Goal: Information Seeking & Learning: Learn about a topic

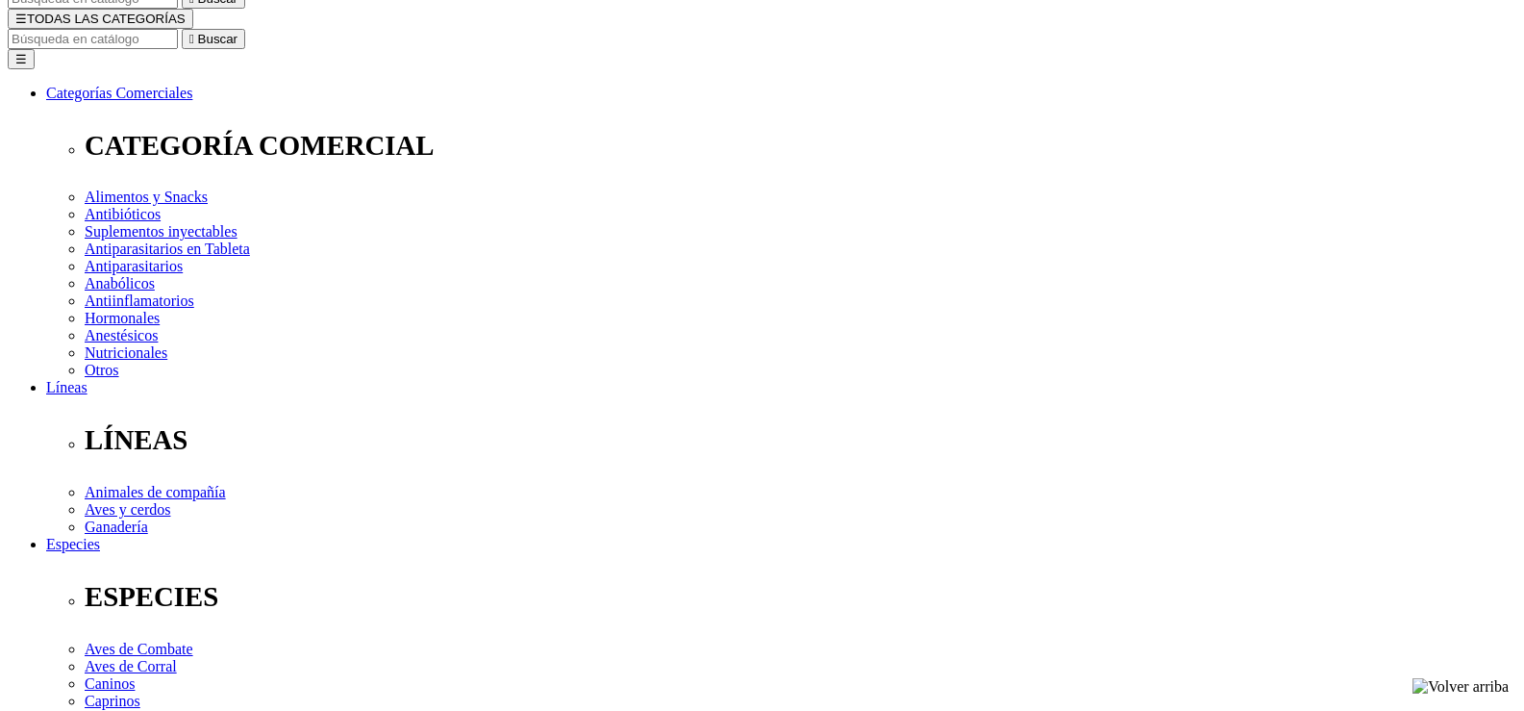
scroll to position [192, 0]
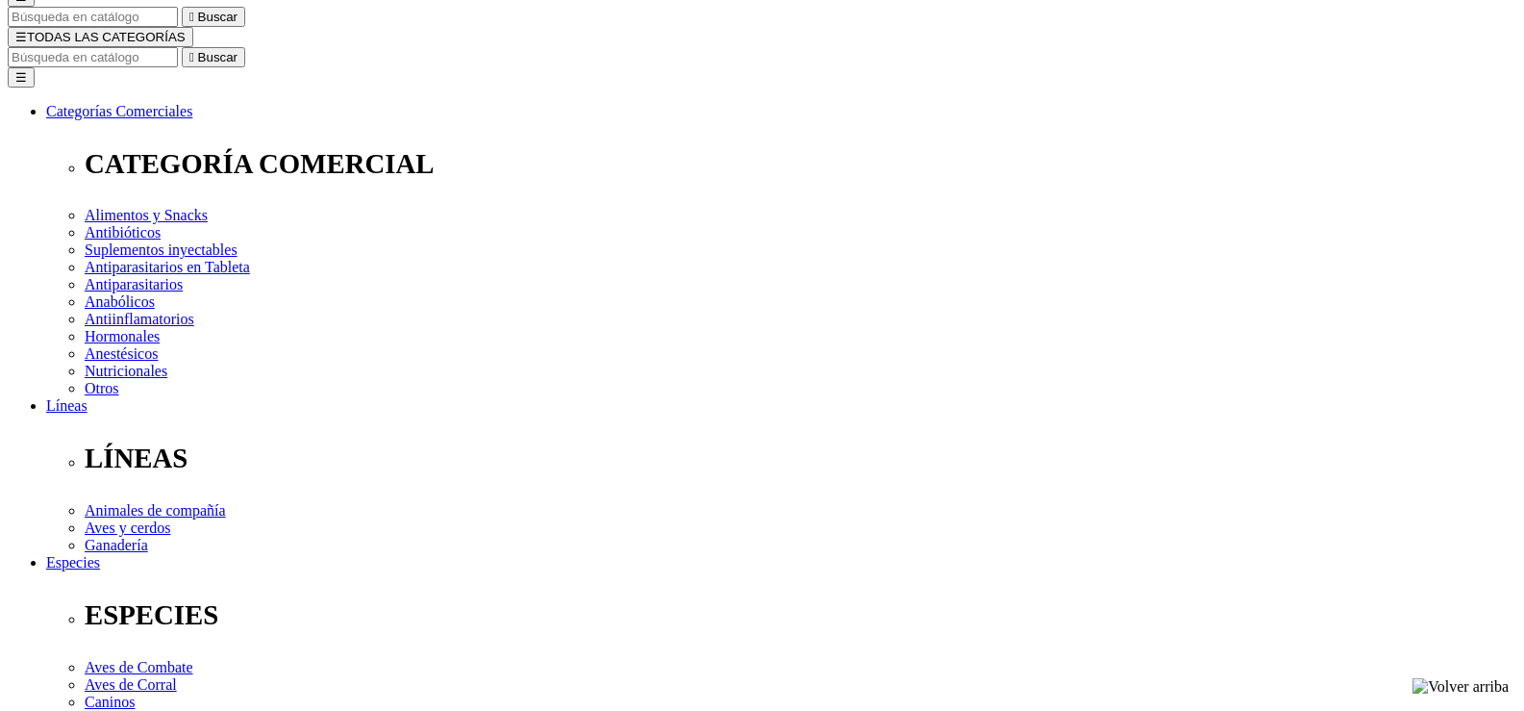
drag, startPoint x: 725, startPoint y: 286, endPoint x: 0, endPoint y: 201, distance: 730.1
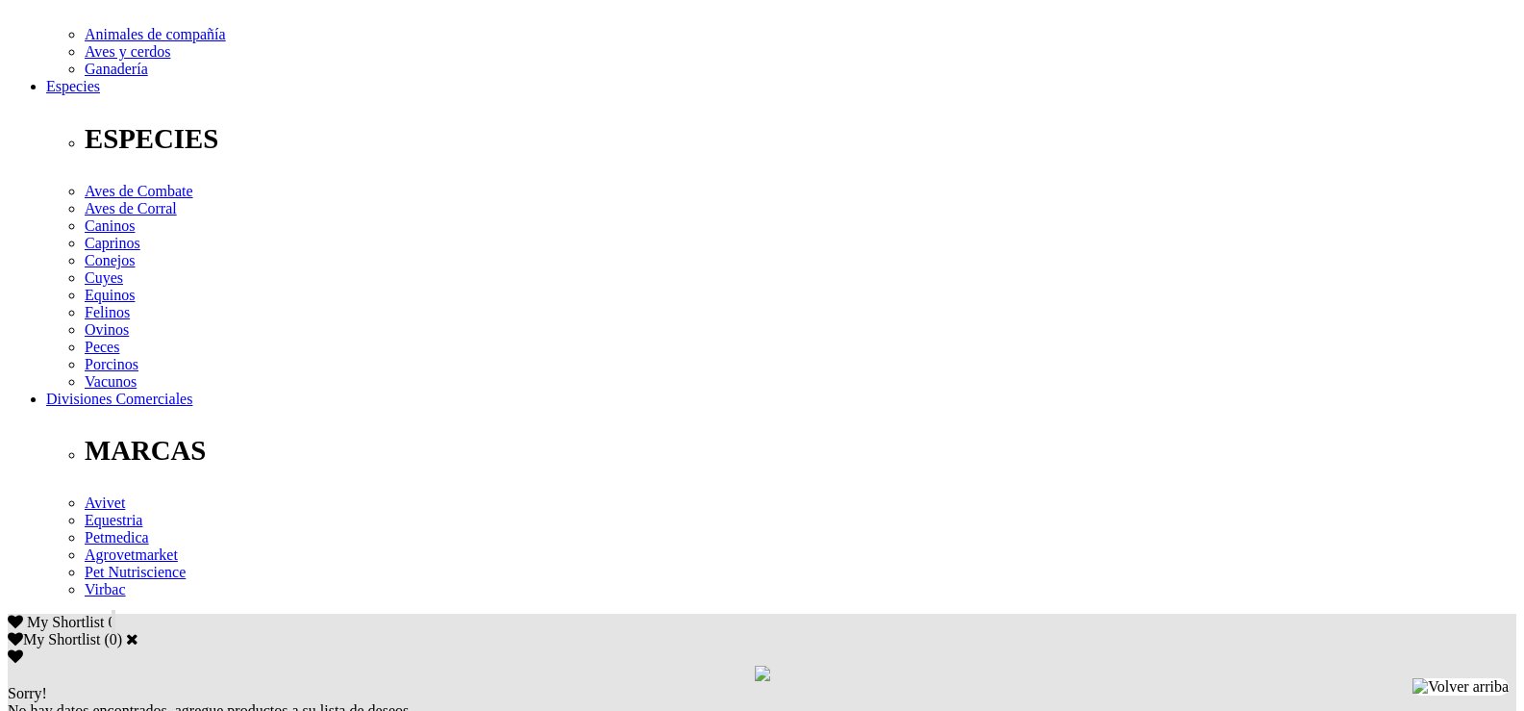
scroll to position [673, 0]
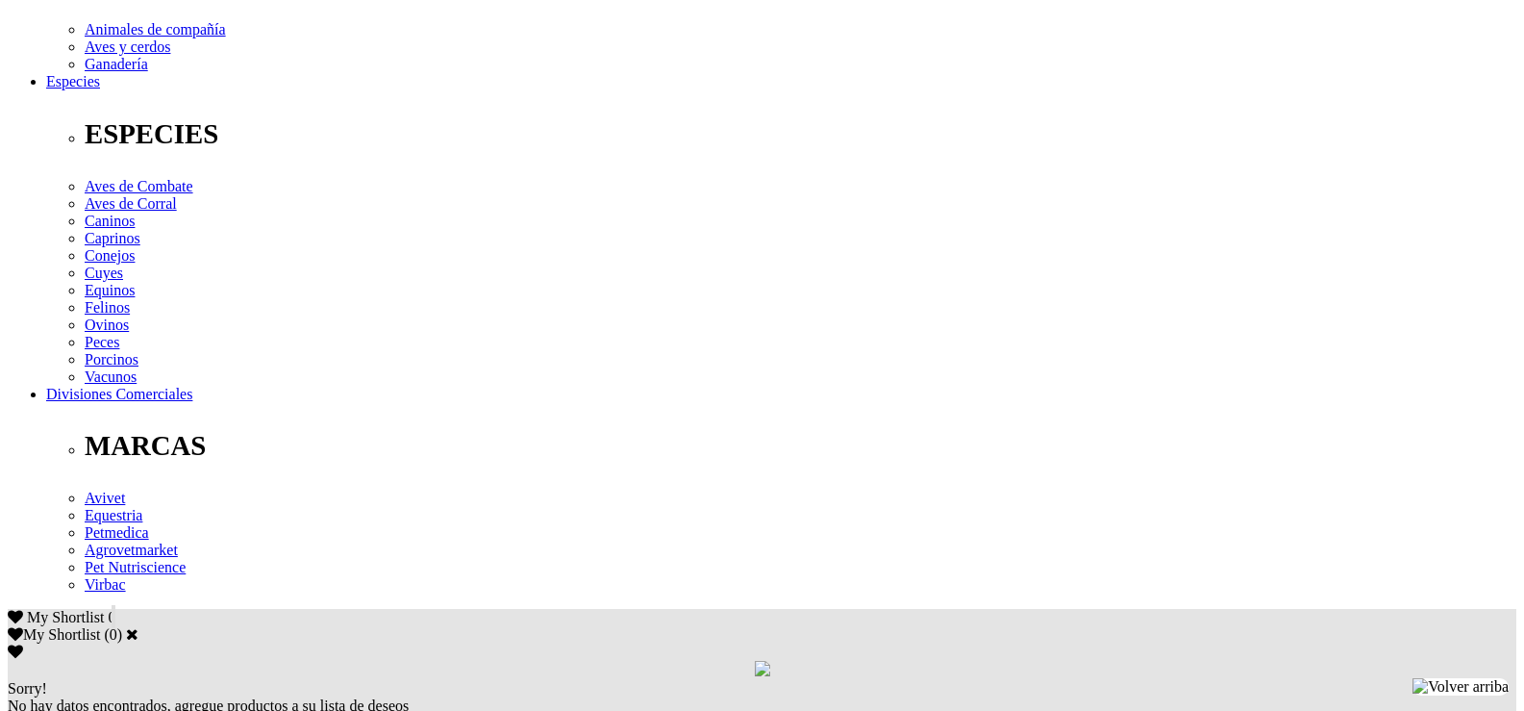
drag, startPoint x: 237, startPoint y: 332, endPoint x: 1255, endPoint y: 376, distance: 1019.5
copy p "Ácidos Grasos Omega 3 (ácido alfa linolénico) 14,000 mg, EPA (Ácido Eicosapenta…"
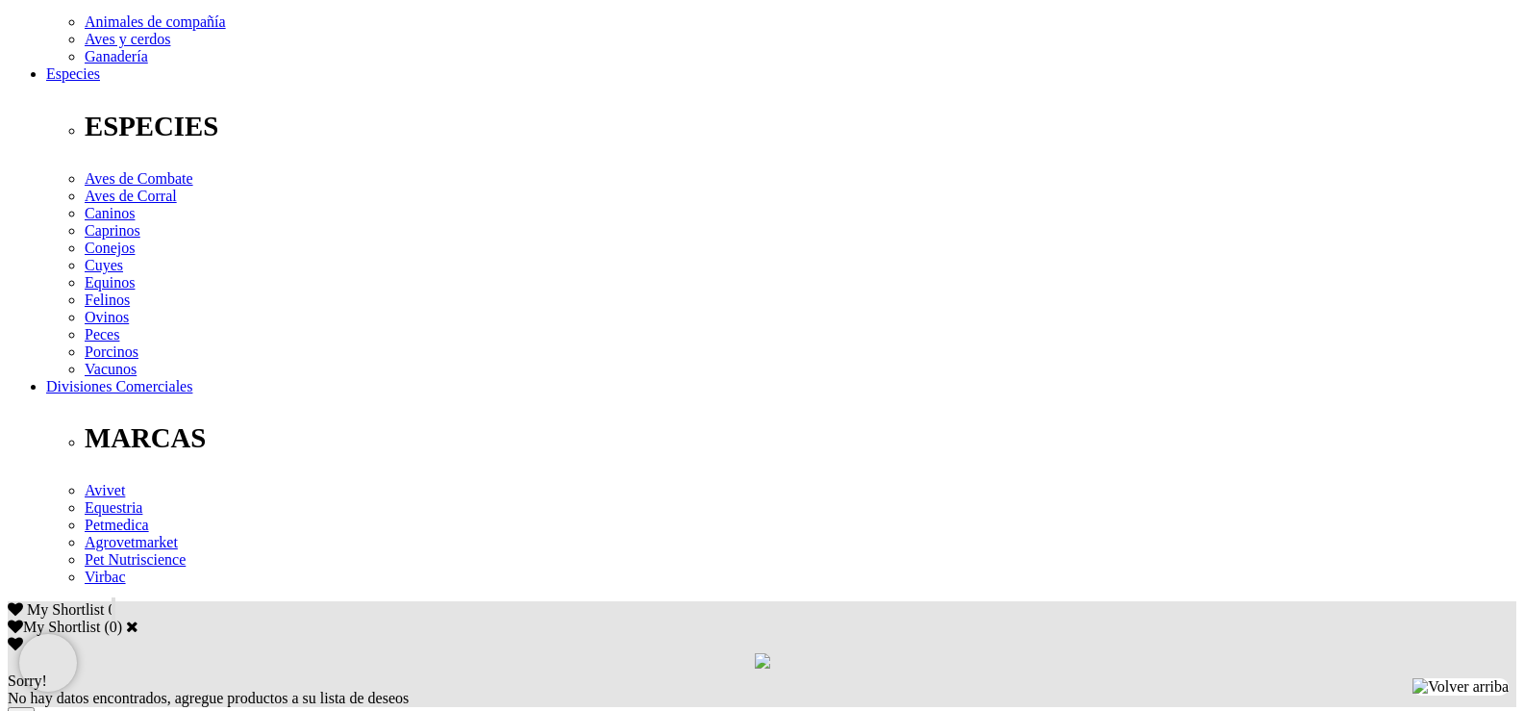
scroll to position [577, 0]
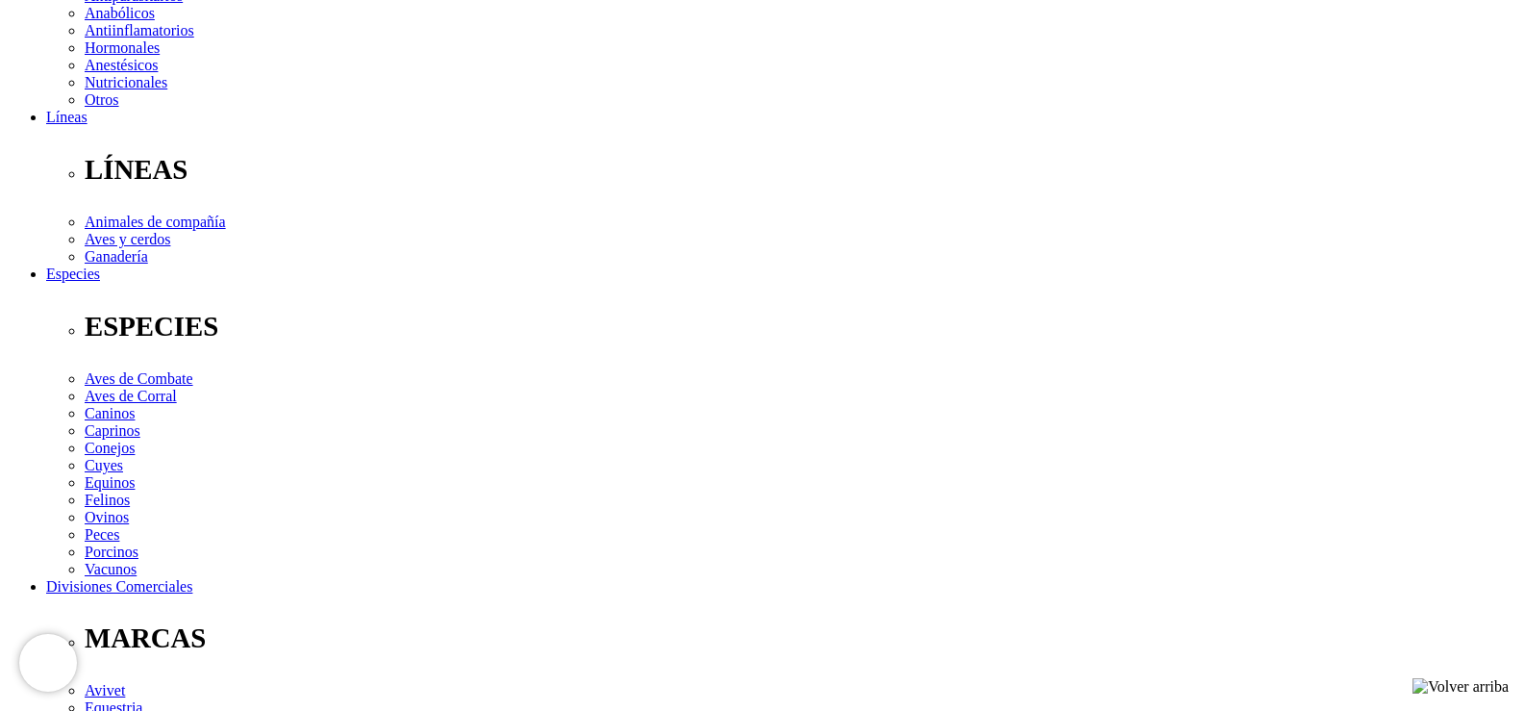
scroll to position [385, 0]
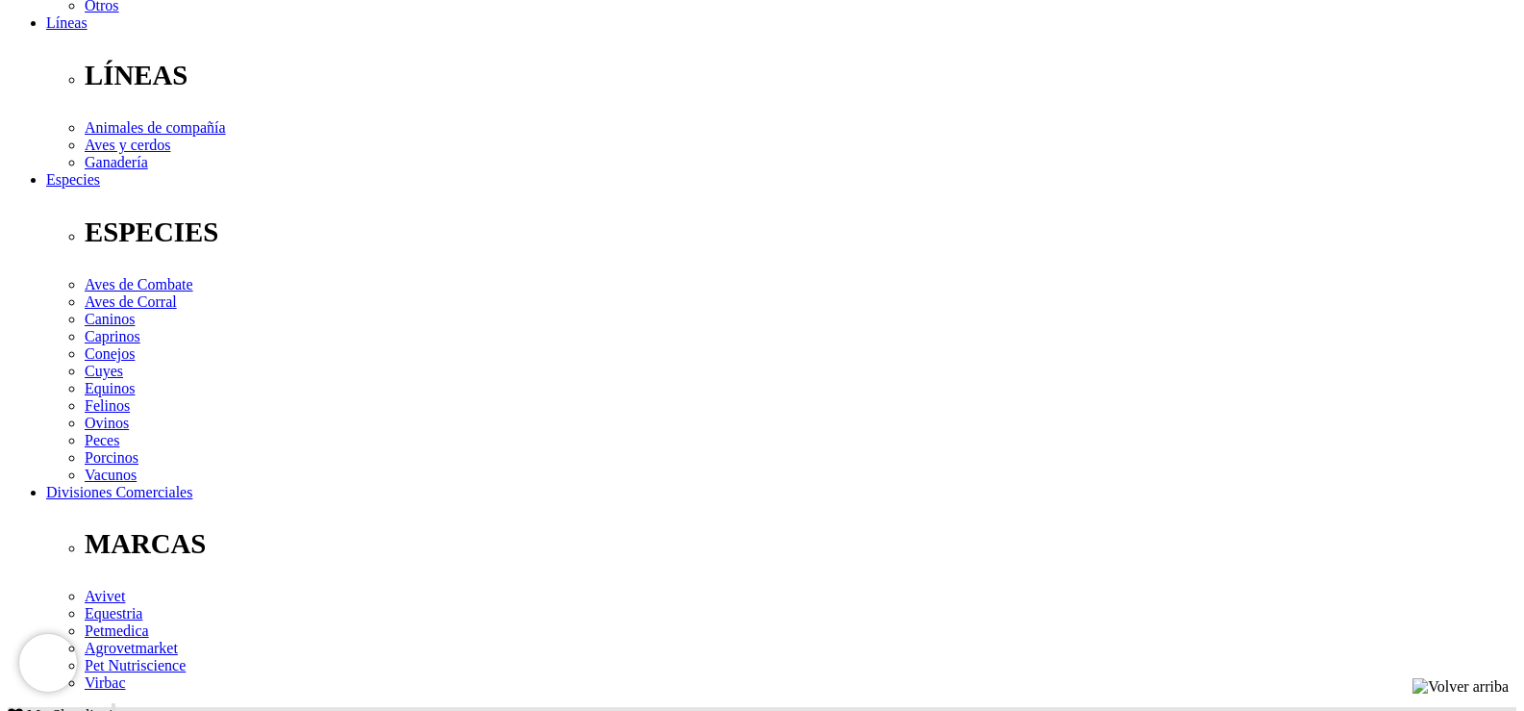
scroll to position [577, 0]
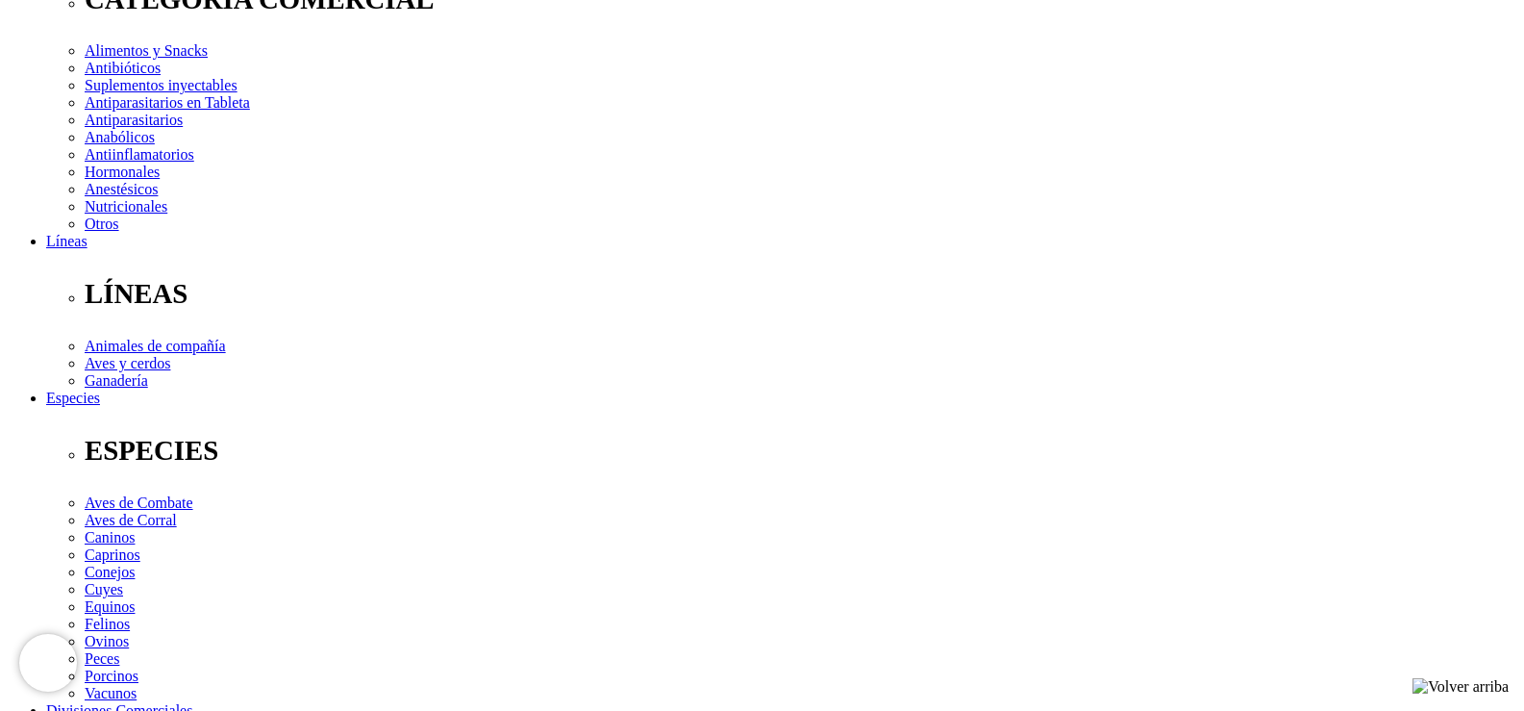
scroll to position [192, 0]
